Goal: Information Seeking & Learning: Learn about a topic

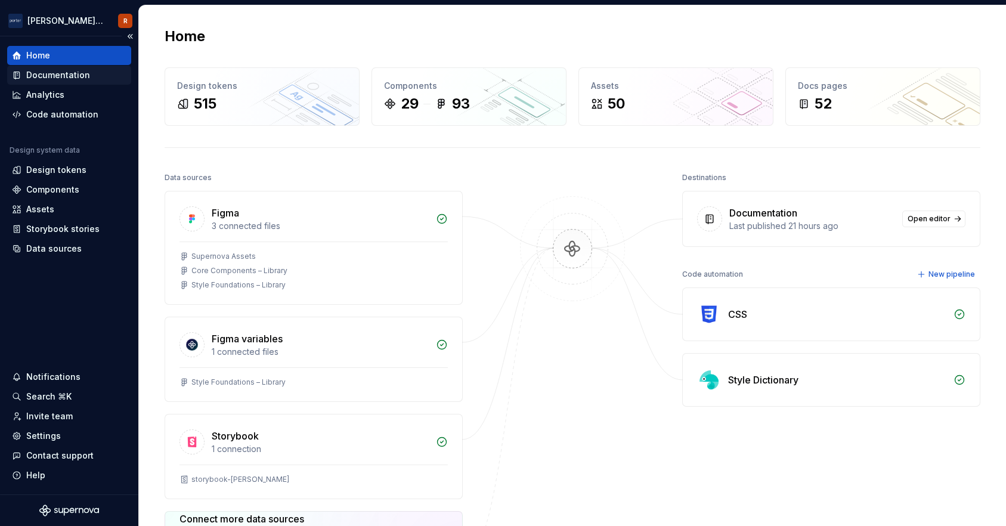
click at [57, 66] on div "Documentation" at bounding box center [69, 75] width 124 height 19
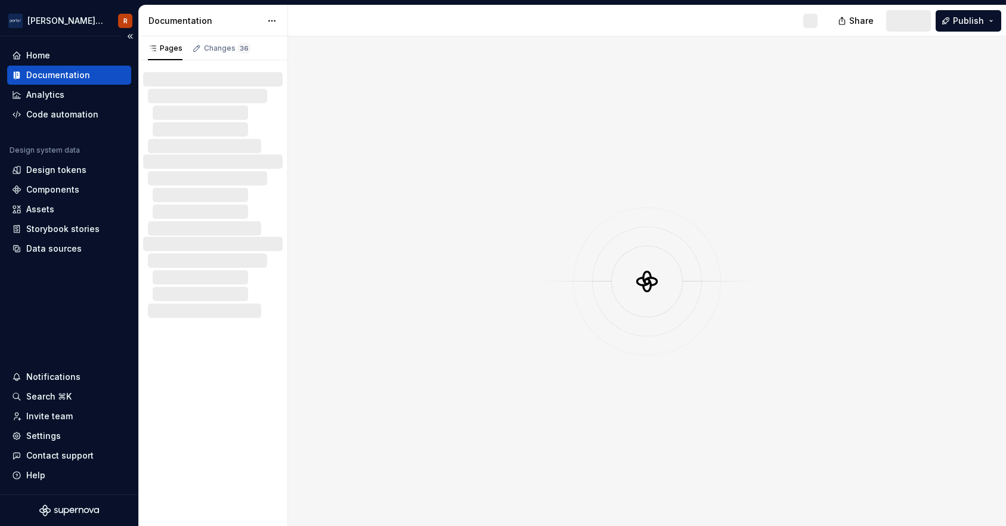
click at [57, 79] on div "Documentation" at bounding box center [58, 75] width 64 height 12
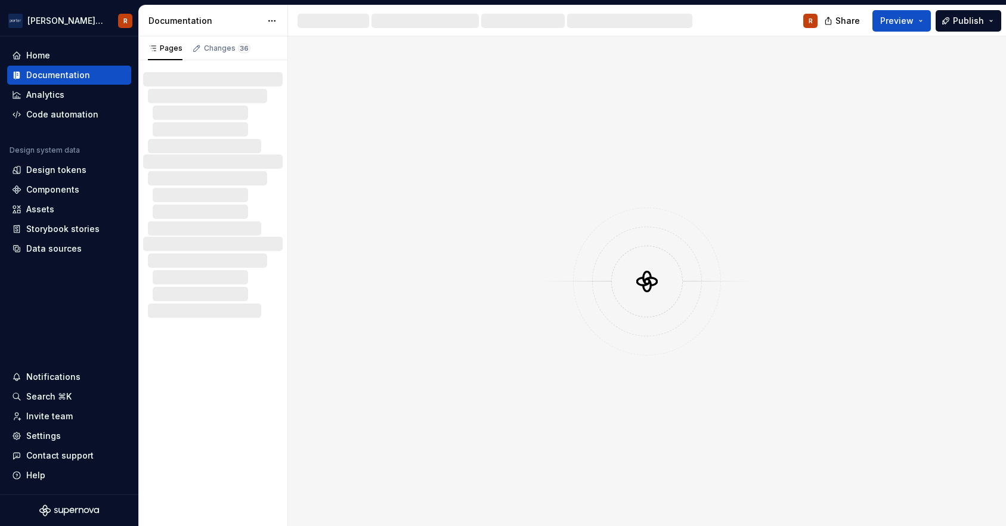
click at [449, 388] on div at bounding box center [647, 280] width 718 height 489
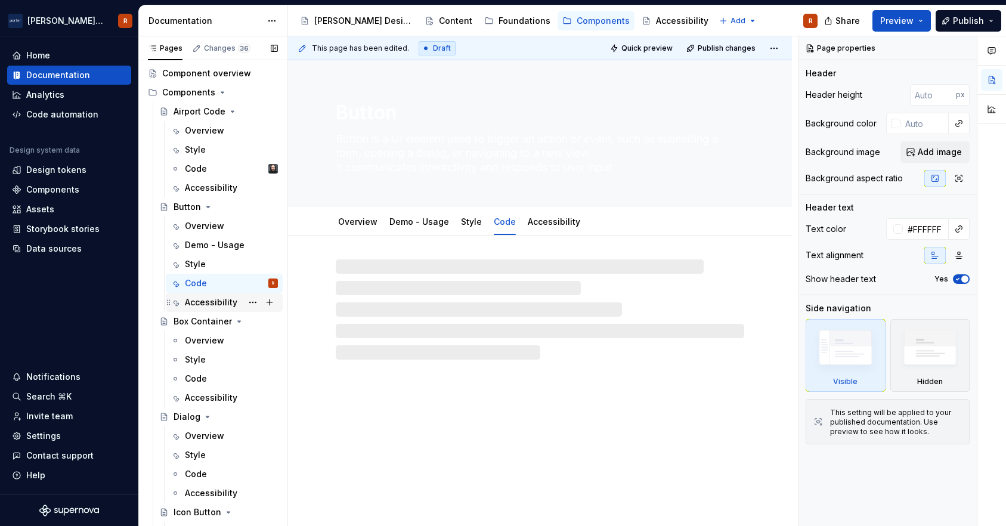
scroll to position [24, 0]
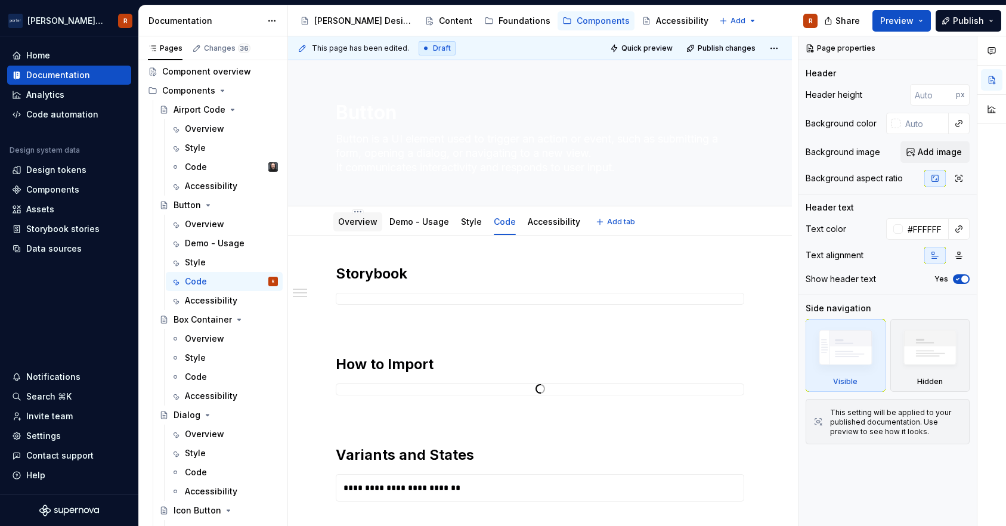
click at [355, 228] on div "Overview" at bounding box center [357, 222] width 39 height 14
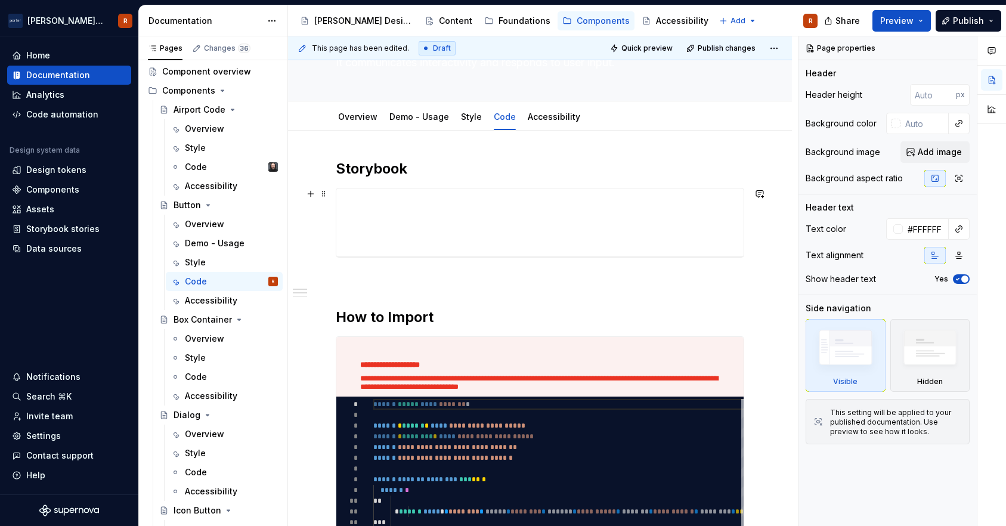
scroll to position [89, 0]
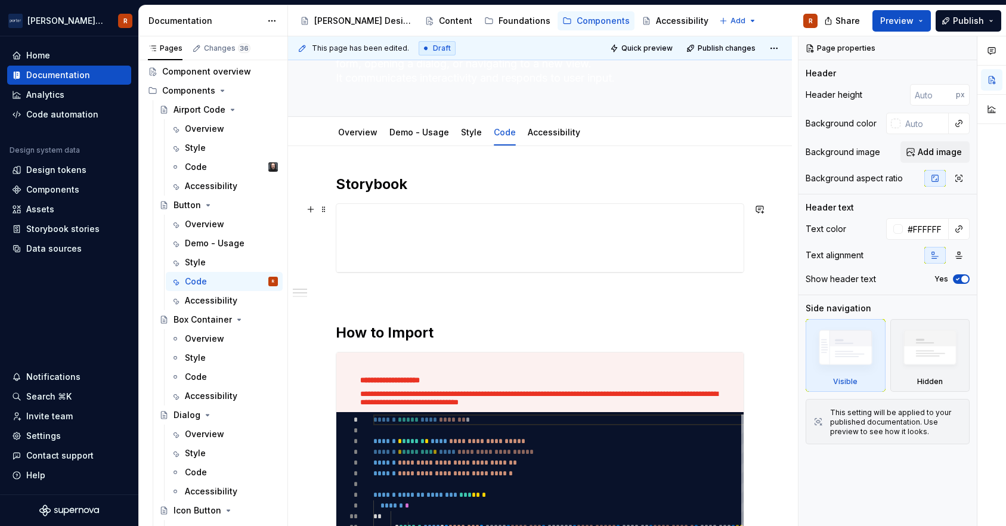
drag, startPoint x: 542, startPoint y: 271, endPoint x: 542, endPoint y: 322, distance: 50.7
click at [542, 274] on div at bounding box center [540, 272] width 20 height 2
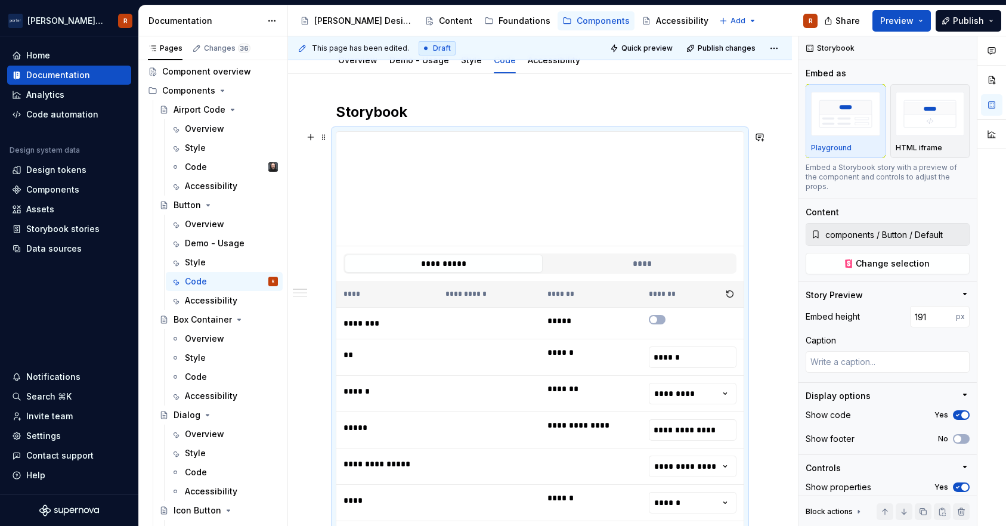
scroll to position [142, 0]
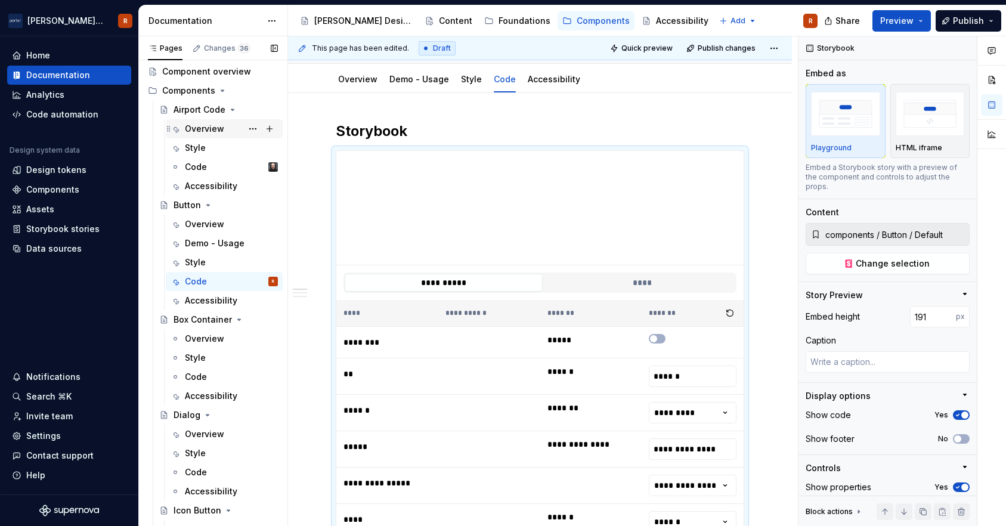
click at [200, 129] on div "Overview" at bounding box center [204, 129] width 39 height 12
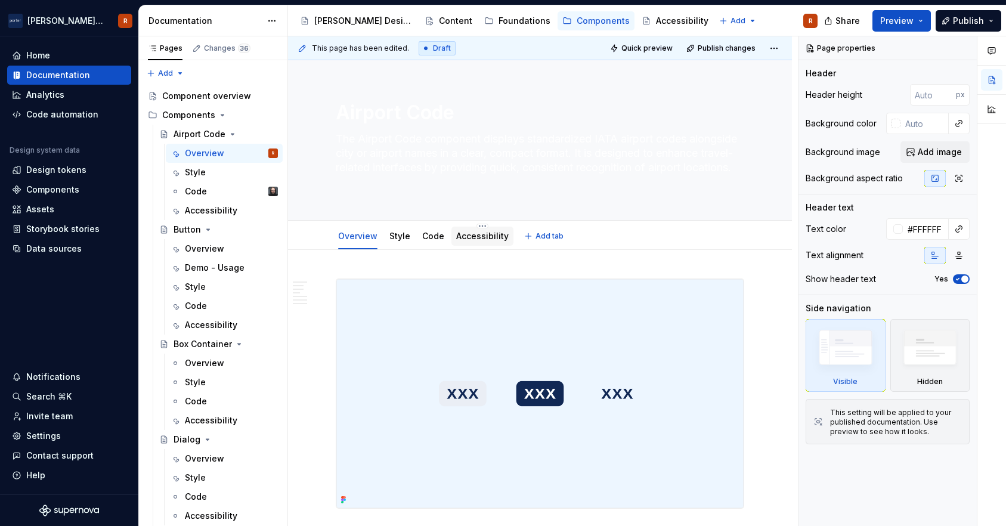
click at [469, 240] on link "Accessibility" at bounding box center [482, 236] width 52 height 10
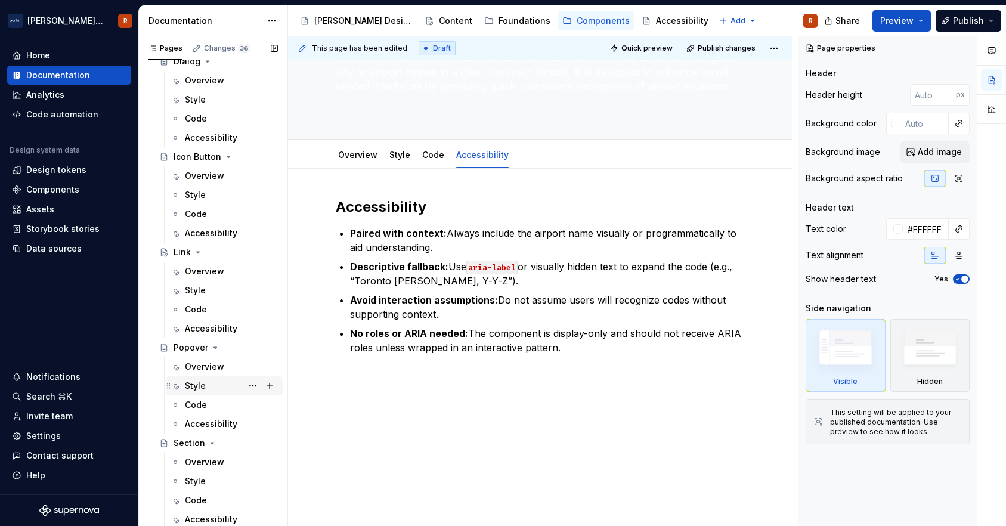
scroll to position [376, 0]
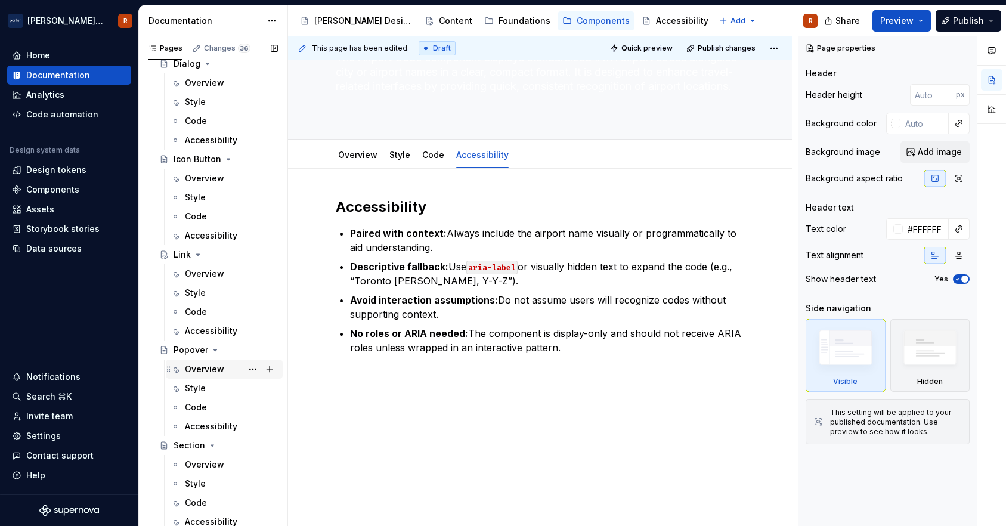
click at [219, 371] on div "Overview" at bounding box center [204, 369] width 39 height 12
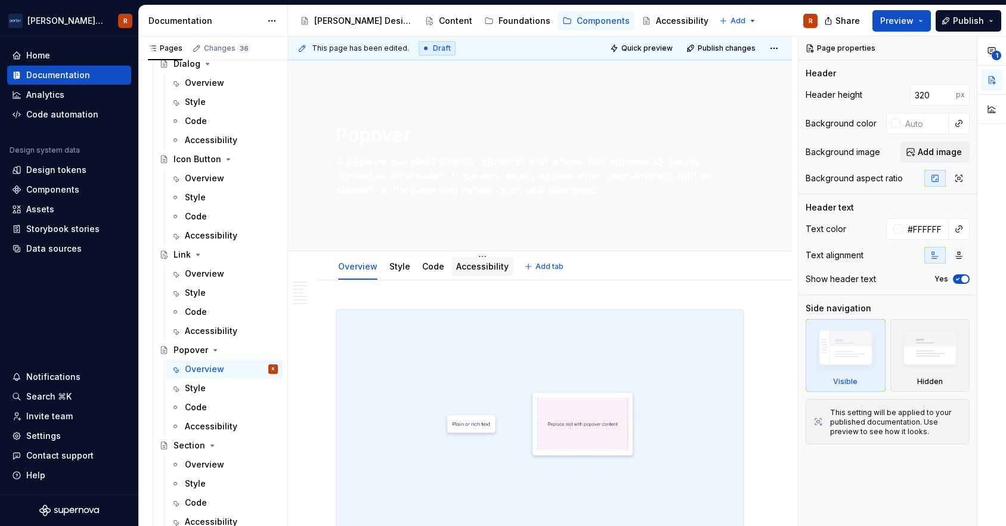
click at [472, 263] on link "Accessibility" at bounding box center [482, 266] width 52 height 10
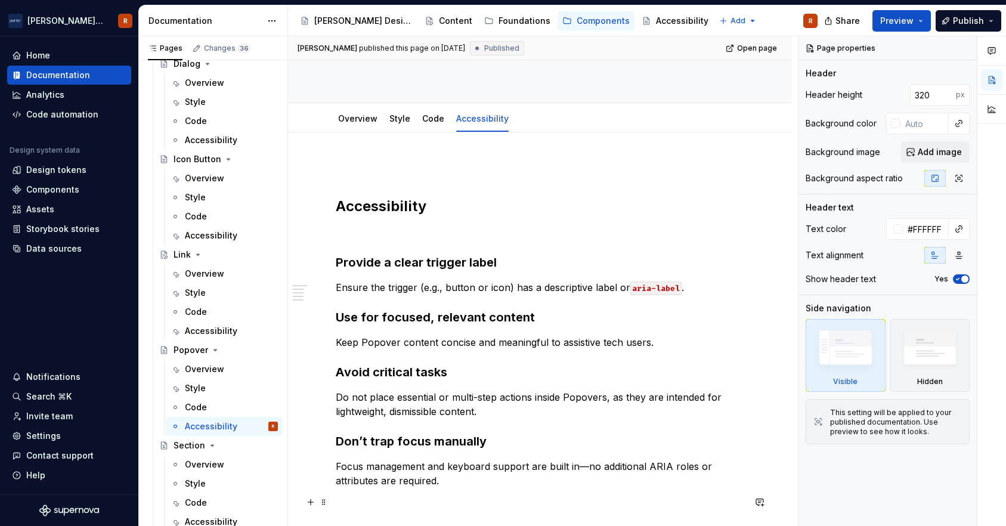
scroll to position [302, 0]
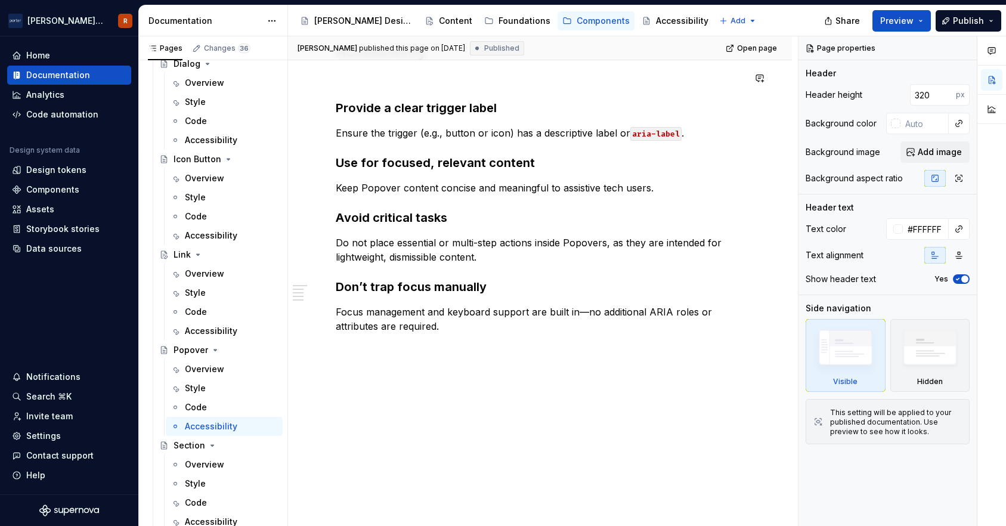
type textarea "*"
